Goal: Task Accomplishment & Management: Manage account settings

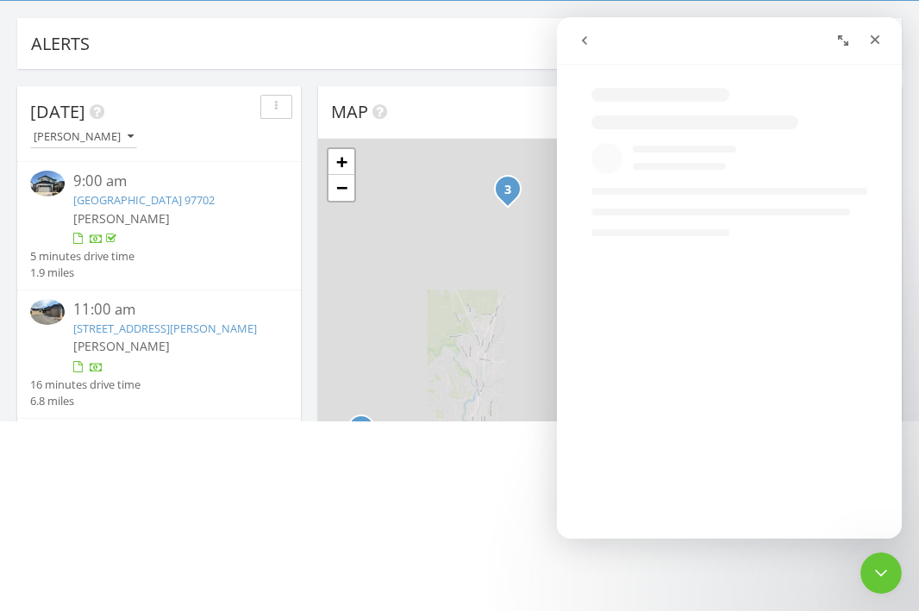
scroll to position [1570, 920]
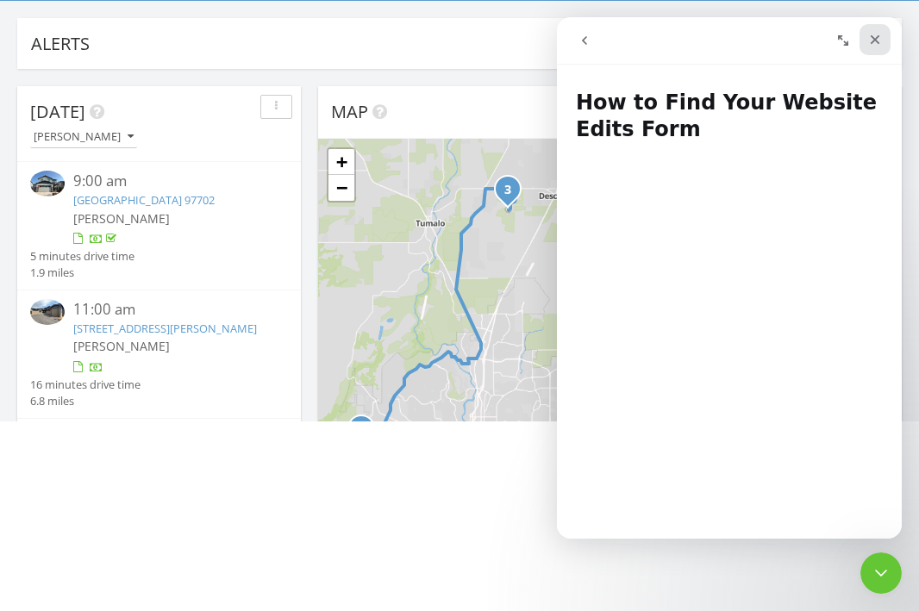
click at [876, 37] on icon "Close" at bounding box center [875, 40] width 14 height 14
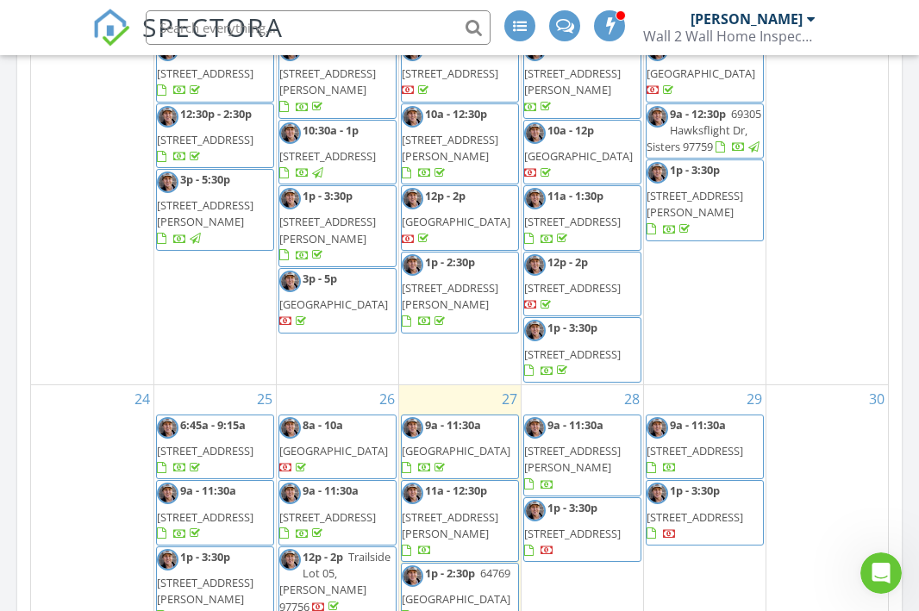
scroll to position [1028, 0]
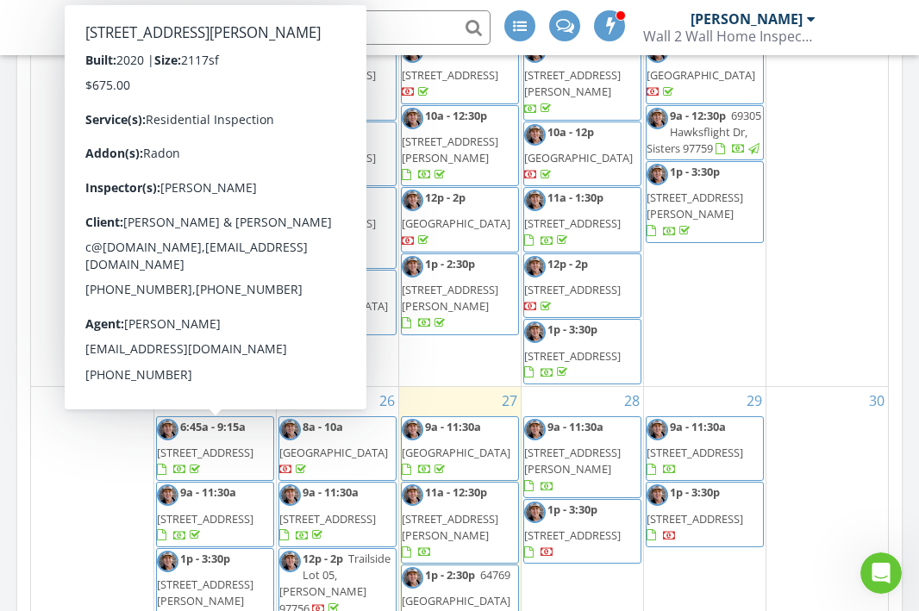
click at [201, 577] on span "[STREET_ADDRESS][PERSON_NAME]" at bounding box center [205, 593] width 97 height 32
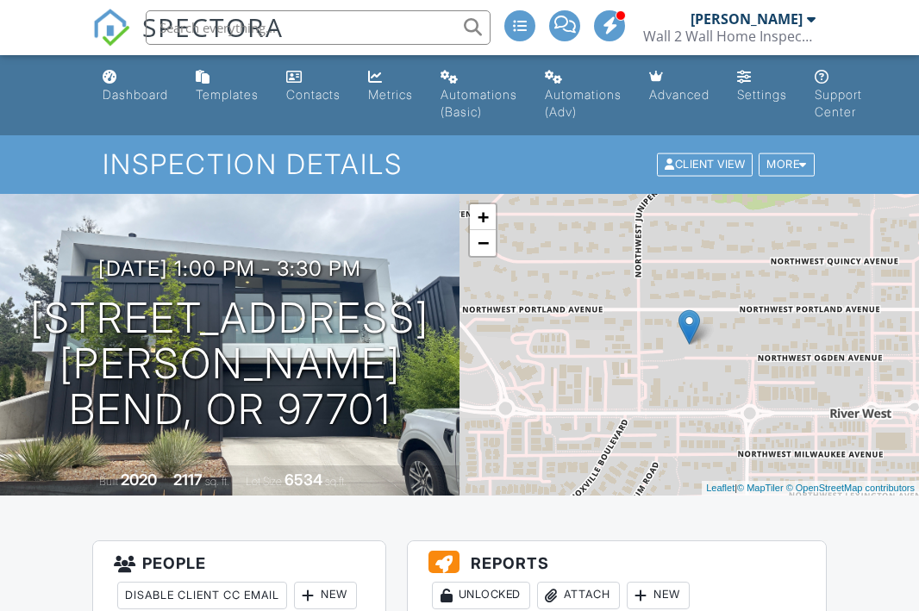
scroll to position [403, 0]
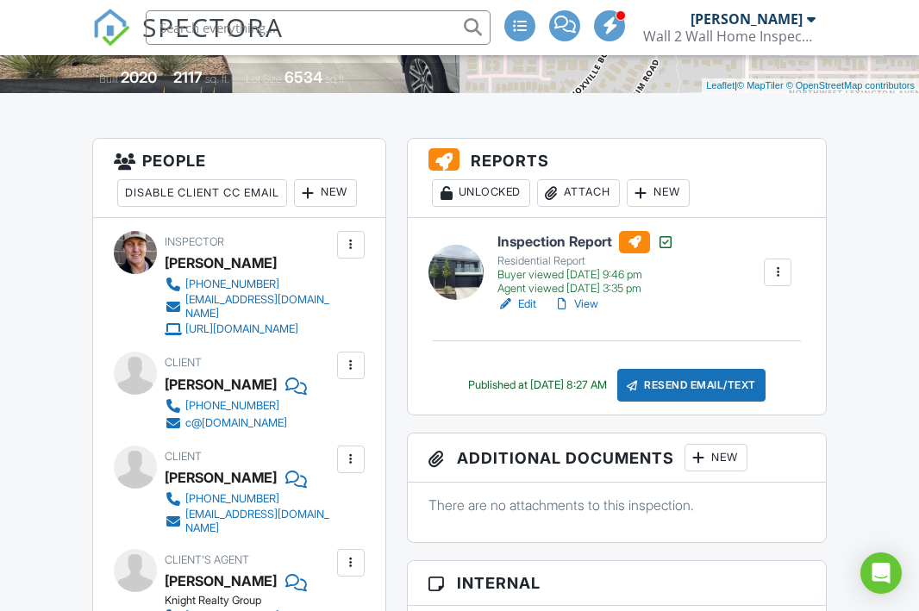
click at [588, 304] on link "View" at bounding box center [576, 304] width 45 height 17
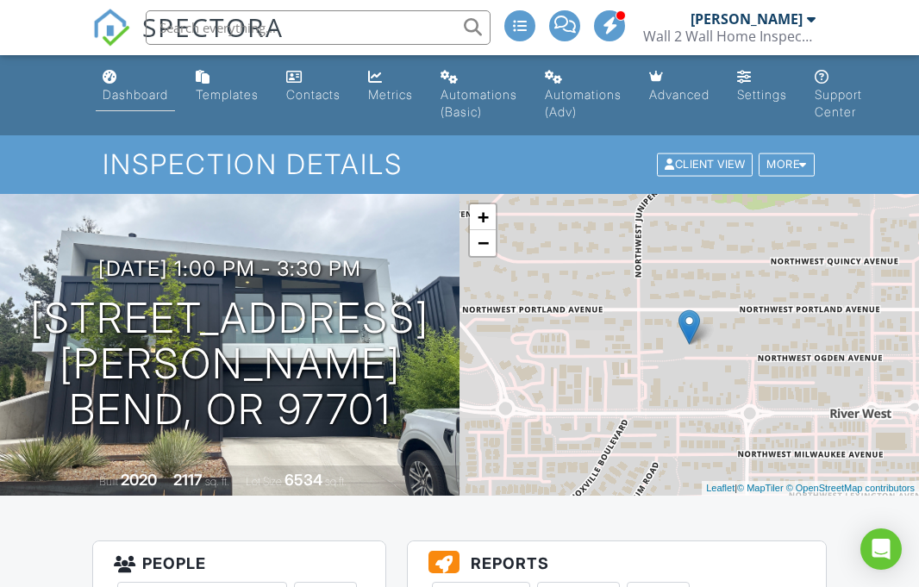
click at [136, 91] on div "Dashboard" at bounding box center [136, 94] width 66 height 15
